Goal: Task Accomplishment & Management: Manage account settings

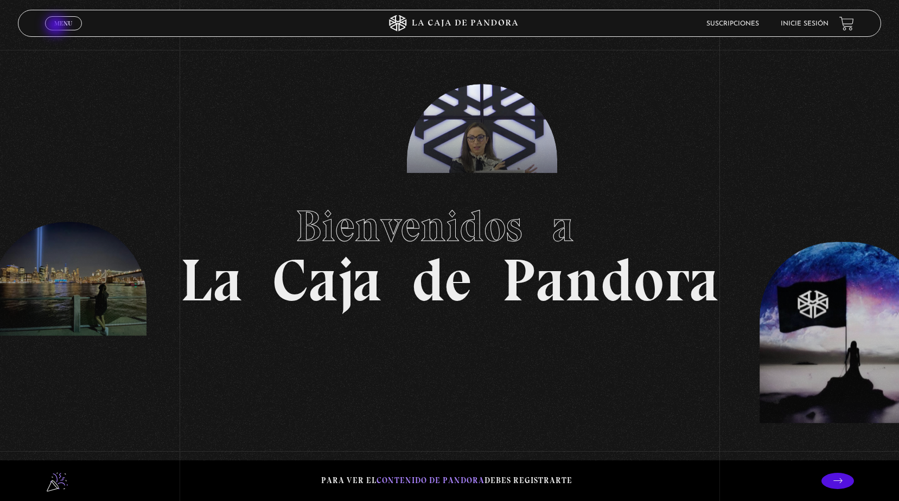
click at [57, 27] on span "Menu" at bounding box center [63, 23] width 18 height 7
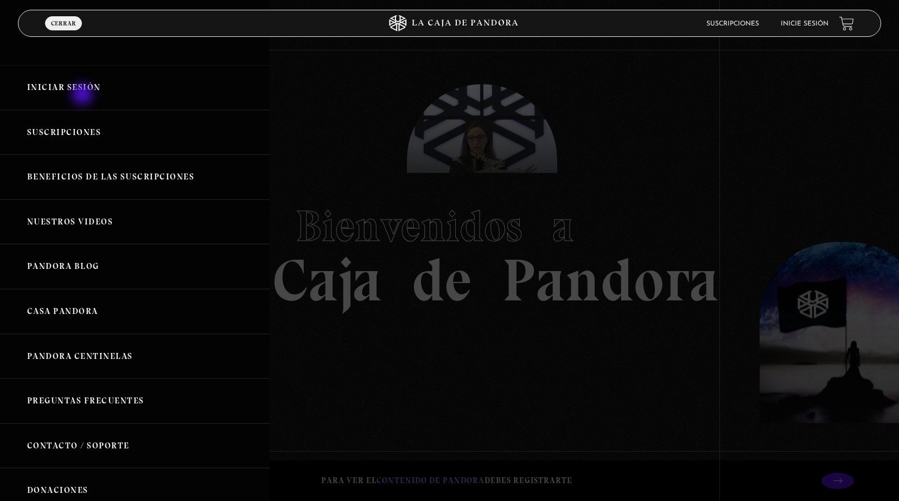
click at [84, 95] on link "Iniciar Sesión" at bounding box center [135, 87] width 270 height 45
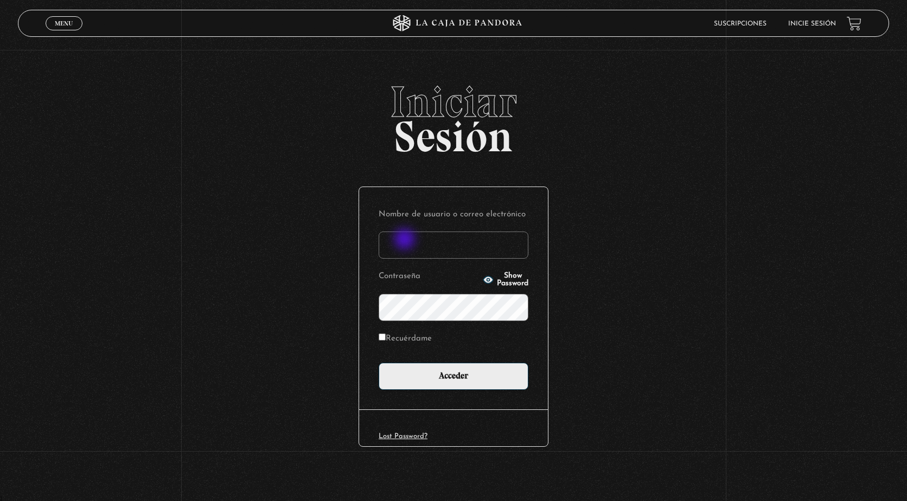
click at [406, 240] on input "Nombre de usuario o correo electrónico" at bounding box center [454, 245] width 150 height 27
type input "[EMAIL_ADDRESS][DOMAIN_NAME]"
click at [379, 363] on input "Acceder" at bounding box center [454, 376] width 150 height 27
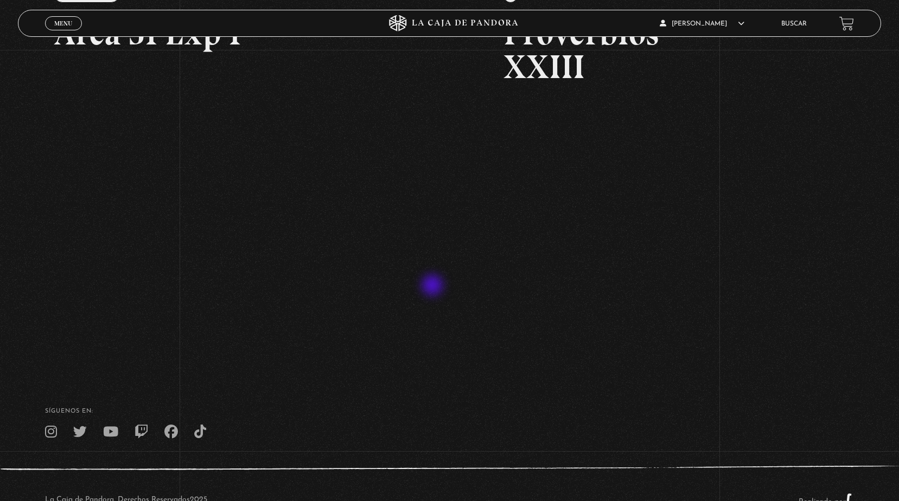
scroll to position [141, 0]
